Goal: Task Accomplishment & Management: Manage account settings

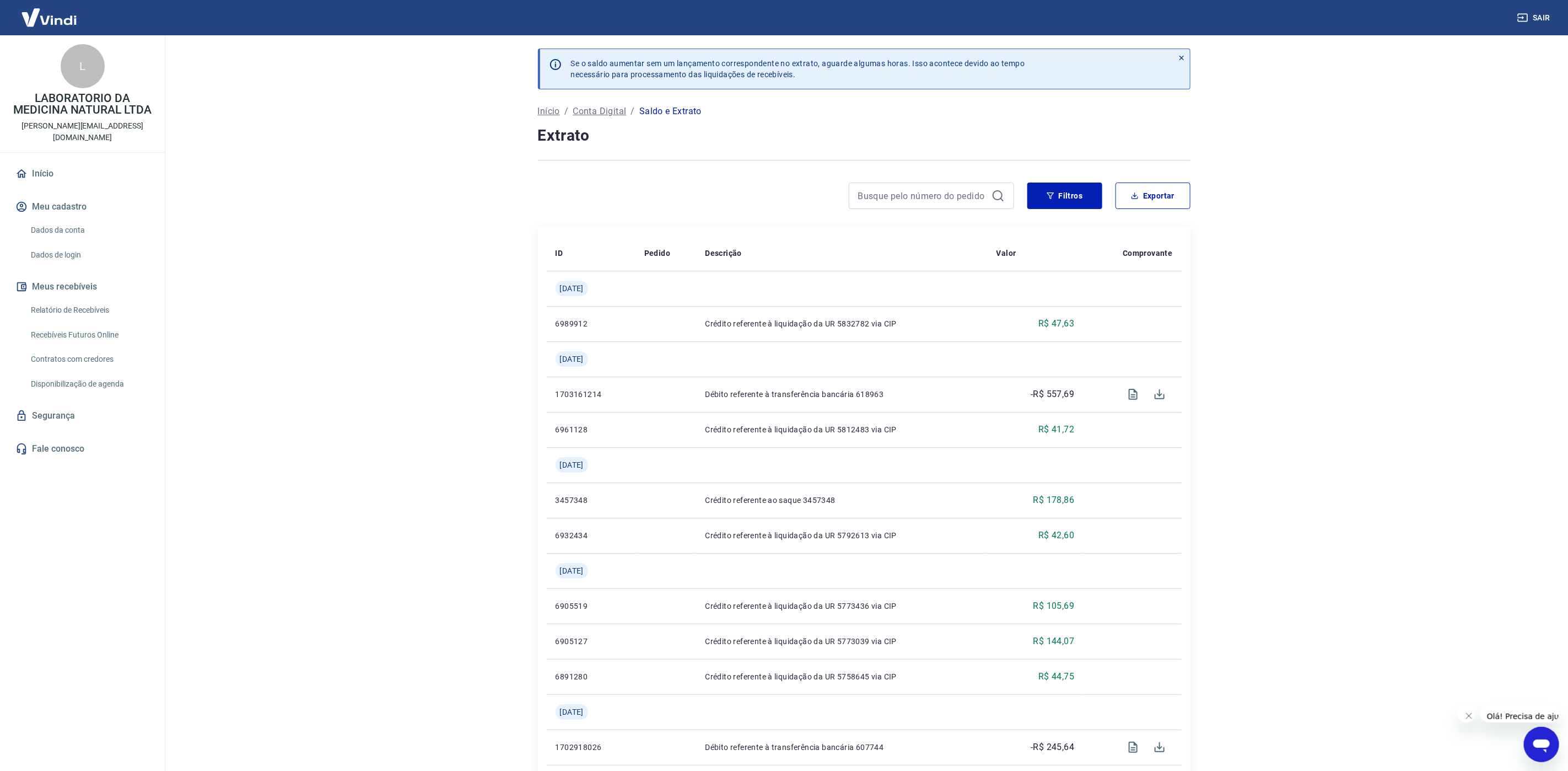
click at [47, 298] on link "Relatório de Recebíveis" at bounding box center [88, 309] width 125 height 22
